Goal: Find specific page/section: Find specific page/section

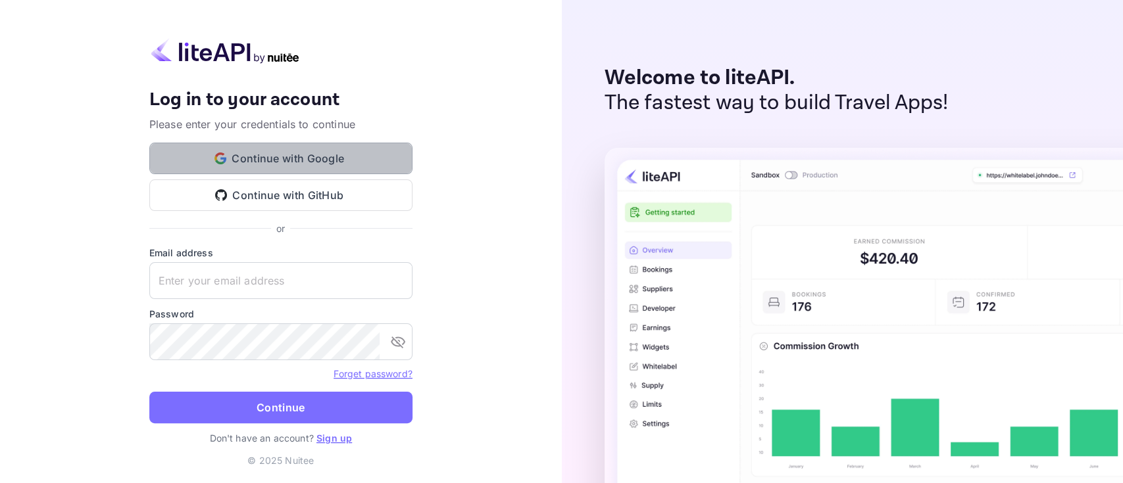
click at [316, 153] on button "Continue with Google" at bounding box center [280, 159] width 263 height 32
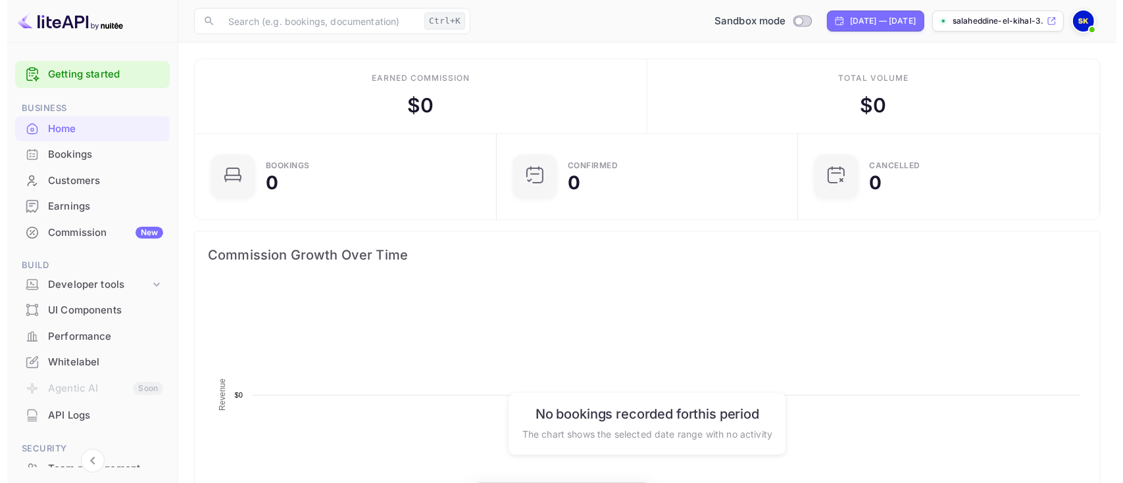
scroll to position [200, 280]
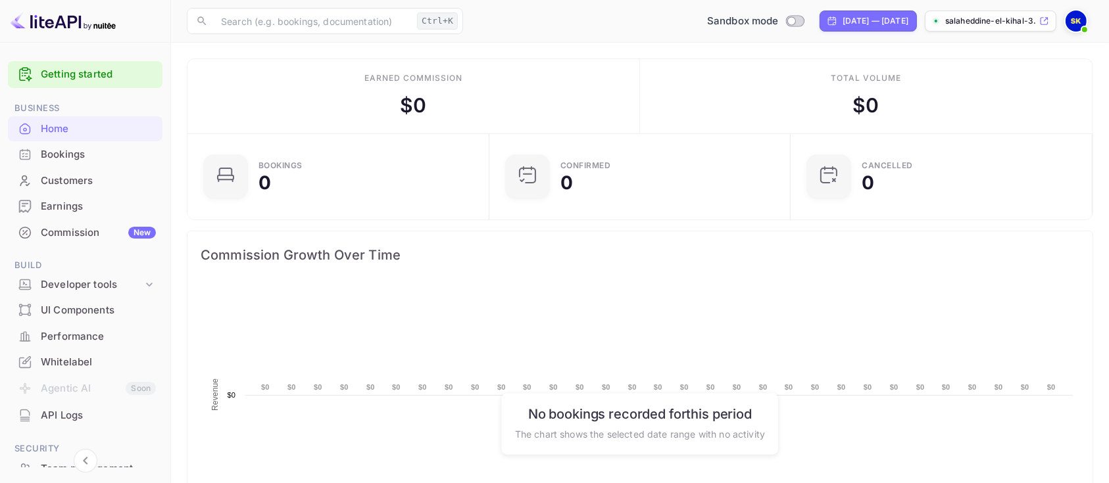
click at [53, 151] on div "Bookings" at bounding box center [98, 154] width 115 height 15
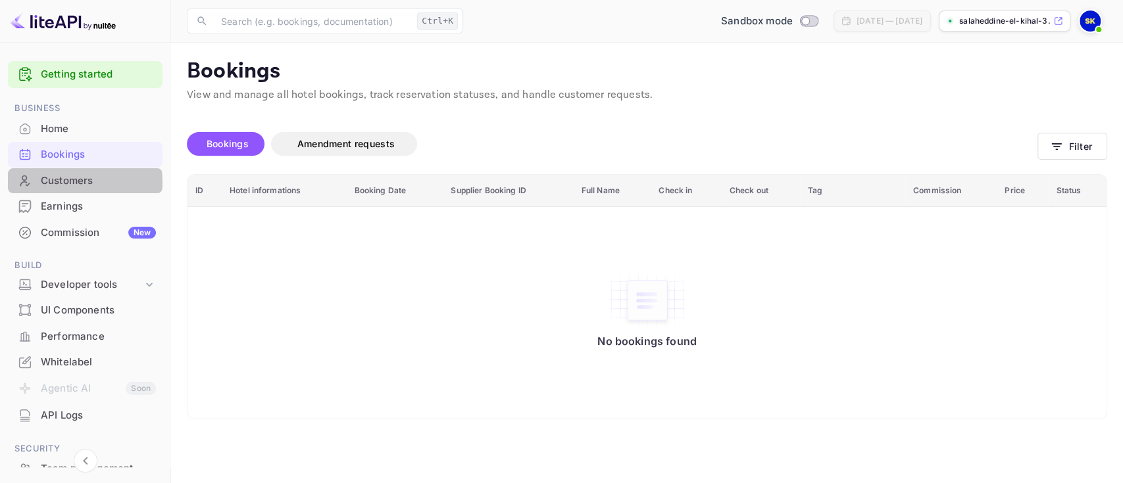
click at [64, 182] on div "Customers" at bounding box center [98, 181] width 115 height 15
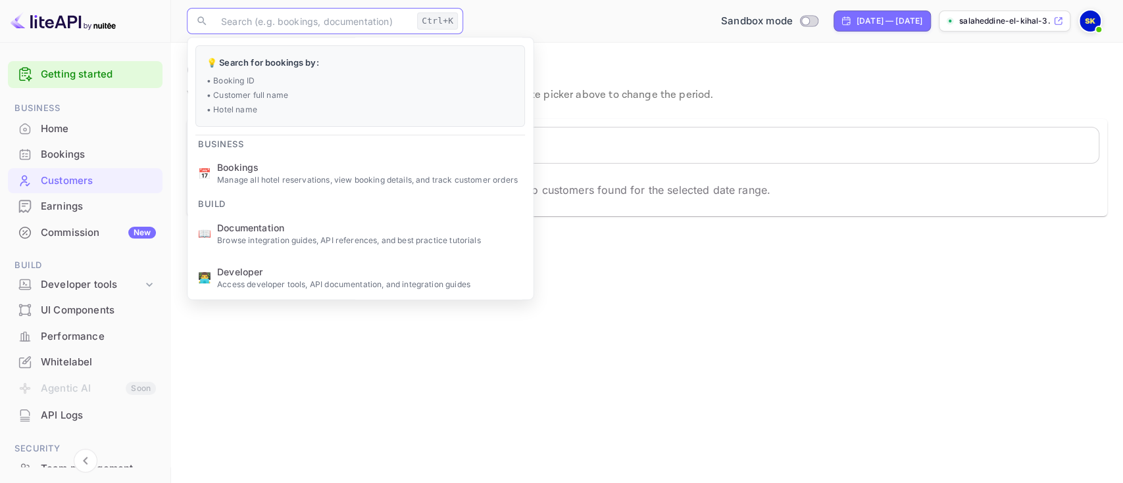
click at [289, 24] on input "text" at bounding box center [312, 21] width 199 height 26
paste input "8768123"
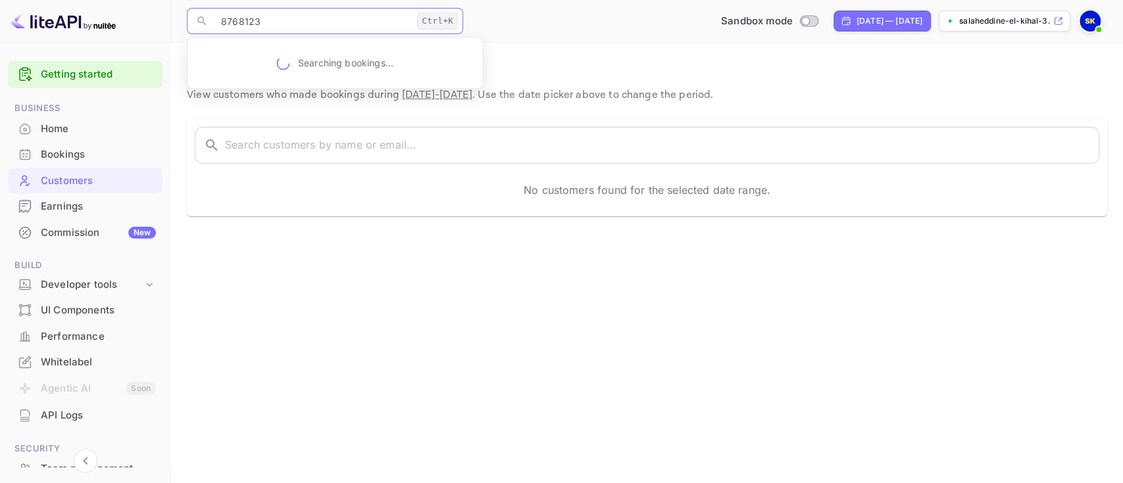
type input "8768123"
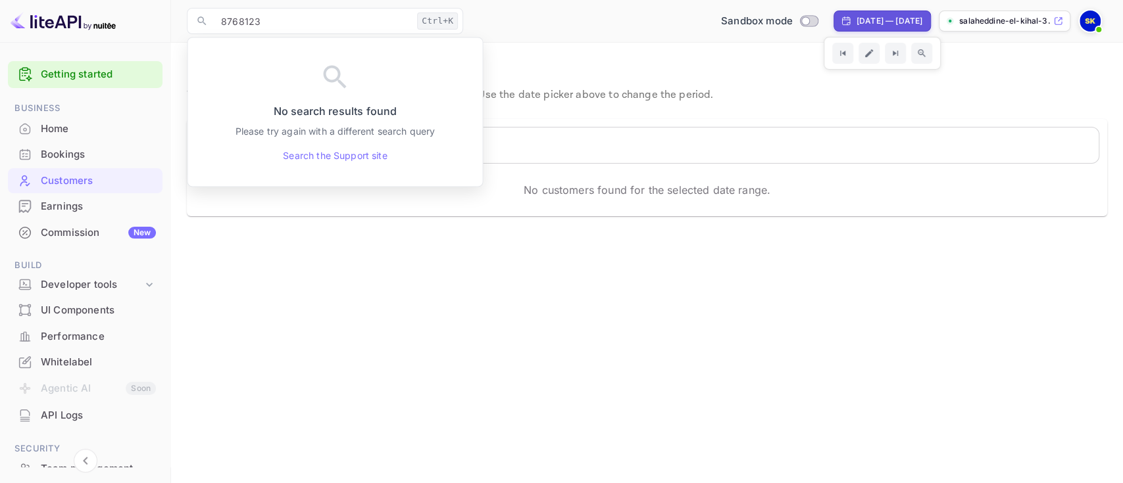
click at [1088, 16] on img at bounding box center [1089, 21] width 21 height 21
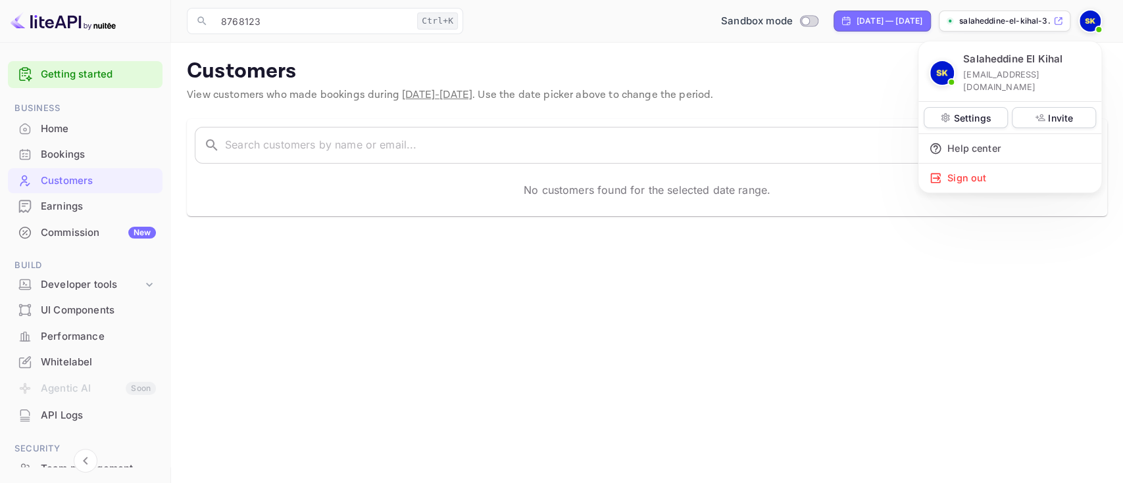
click at [409, 36] on div at bounding box center [561, 241] width 1123 height 483
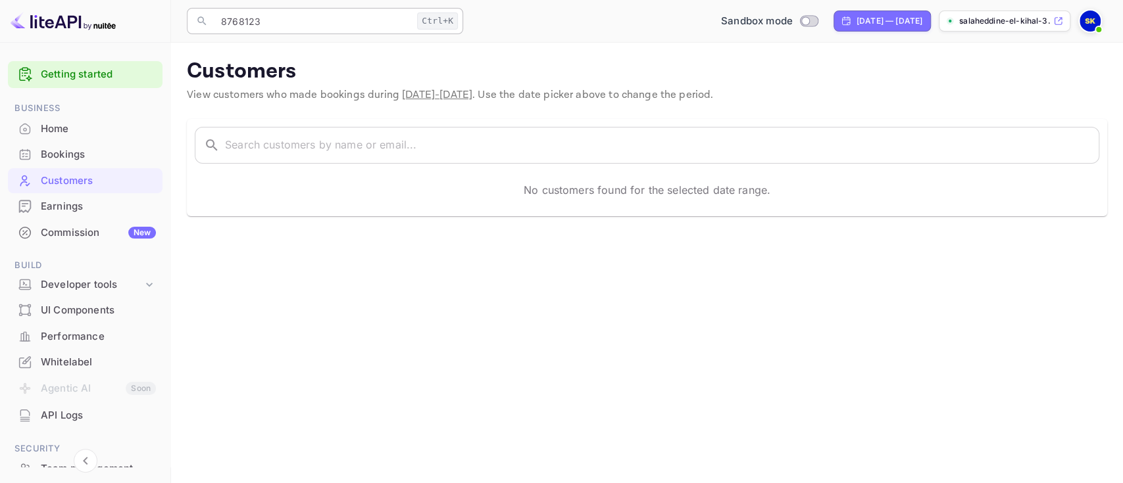
click at [402, 31] on input "8768123" at bounding box center [312, 21] width 199 height 26
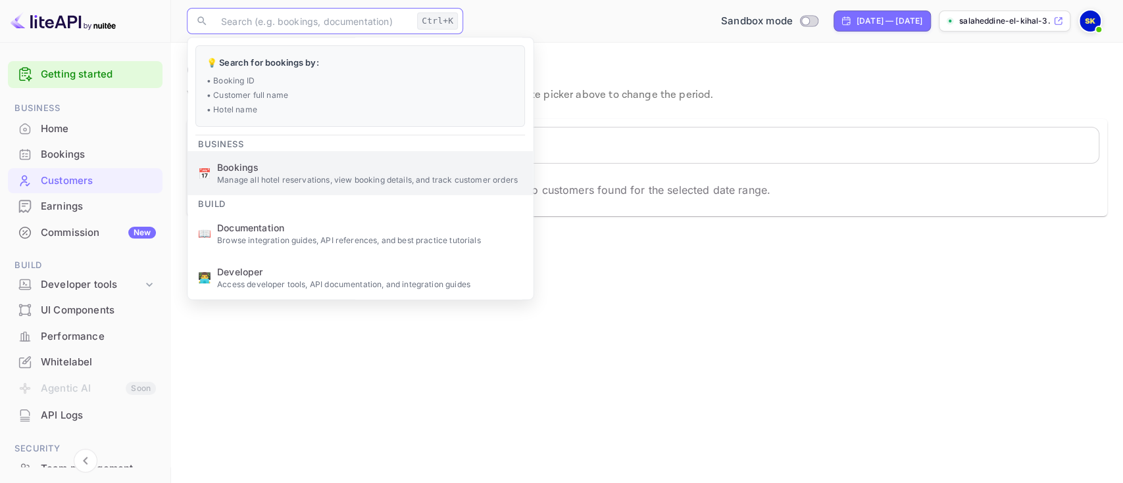
click at [327, 182] on p "Manage all hotel reservations, view booking details, and track customer orders" at bounding box center [370, 180] width 305 height 12
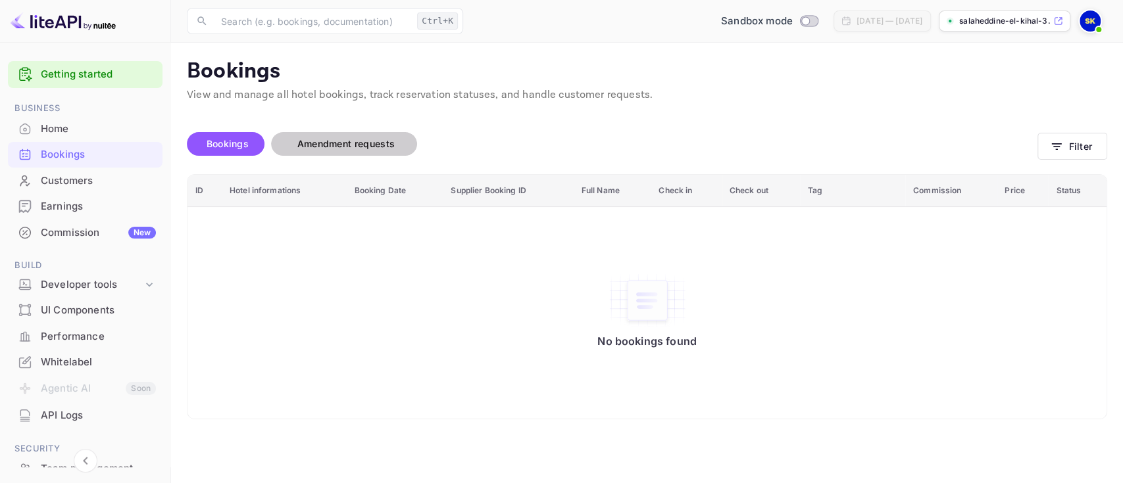
drag, startPoint x: 363, startPoint y: 142, endPoint x: 368, endPoint y: 135, distance: 8.9
click at [368, 136] on span "Amendment requests" at bounding box center [346, 144] width 124 height 16
